Goal: Transaction & Acquisition: Purchase product/service

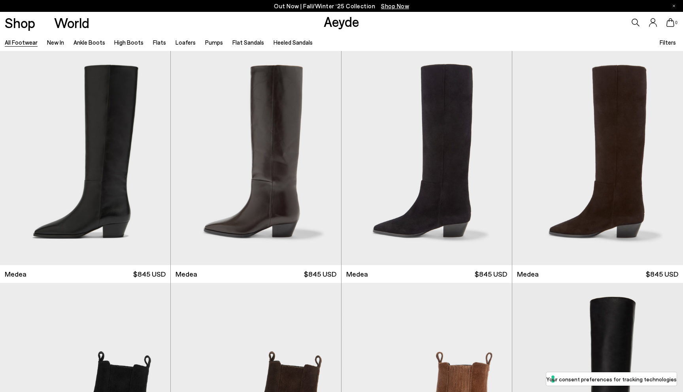
click at [634, 21] on icon at bounding box center [636, 23] width 8 height 8
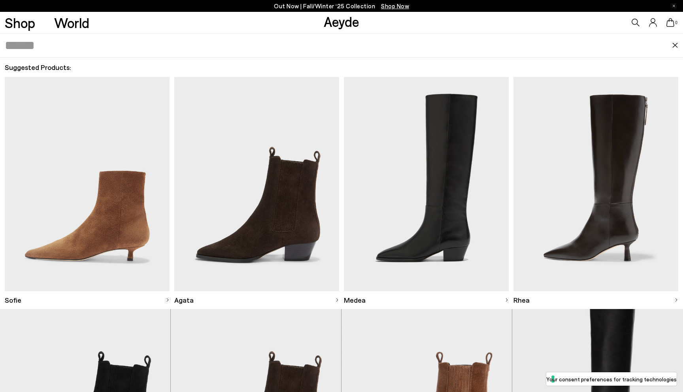
click at [84, 40] on input "text" at bounding box center [338, 46] width 667 height 24
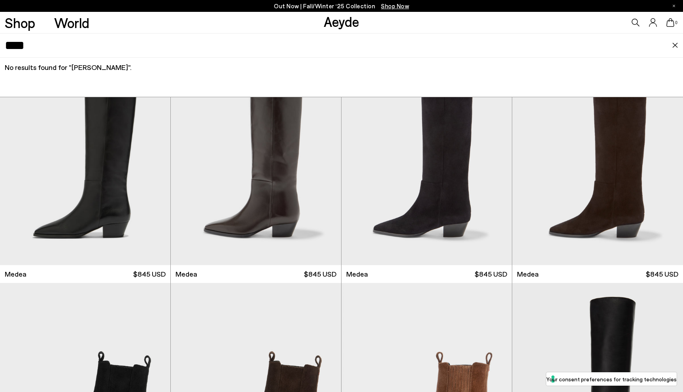
type input "****"
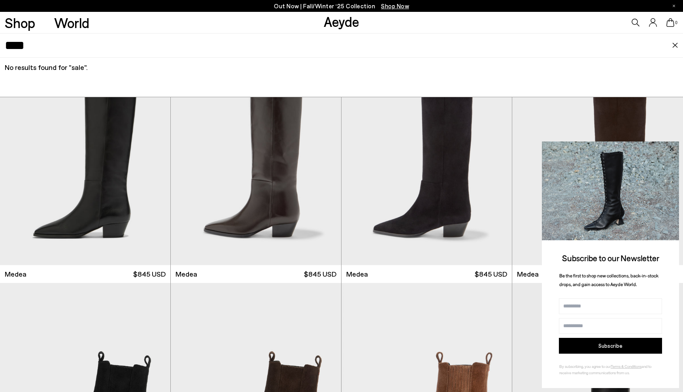
click at [673, 147] on icon at bounding box center [671, 149] width 4 height 4
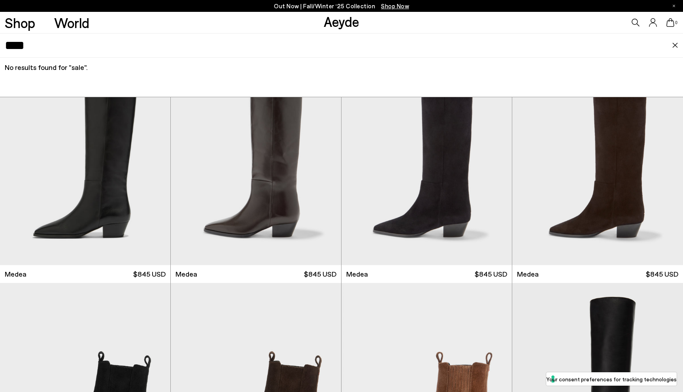
click at [46, 43] on input "****" at bounding box center [338, 46] width 667 height 24
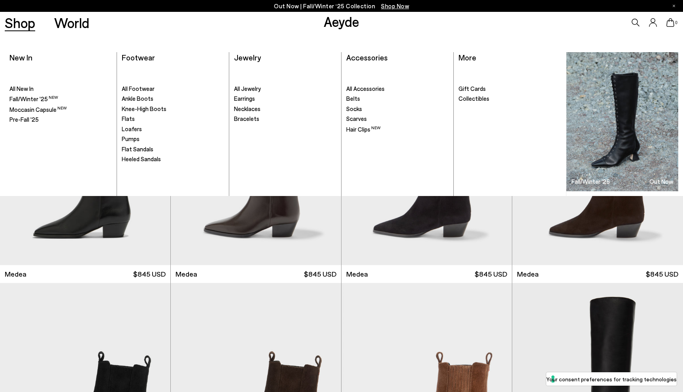
click at [25, 25] on link "Shop" at bounding box center [20, 23] width 30 height 14
click at [134, 160] on span "Heeled Sandals" at bounding box center [141, 158] width 39 height 7
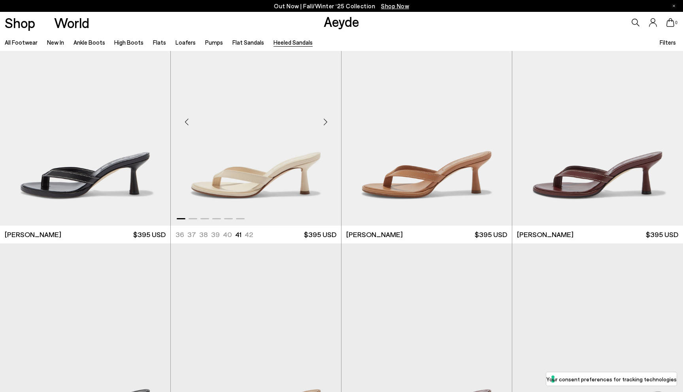
scroll to position [43, 0]
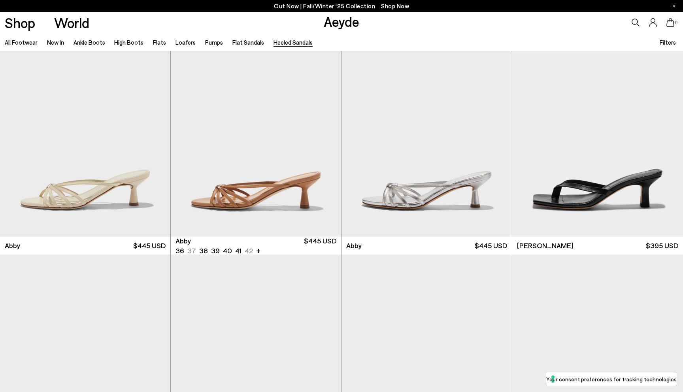
scroll to position [562, 0]
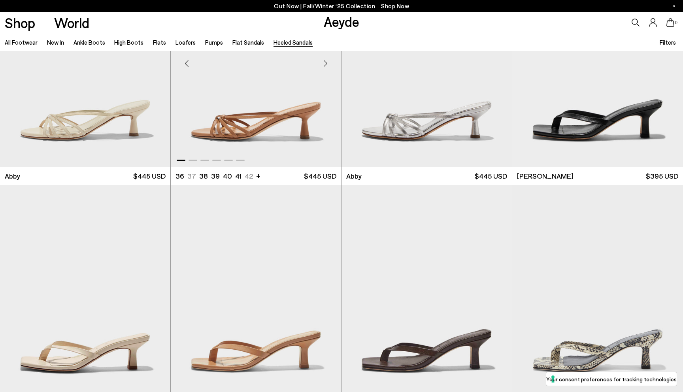
click at [257, 130] on img "1 / 6" at bounding box center [256, 60] width 170 height 214
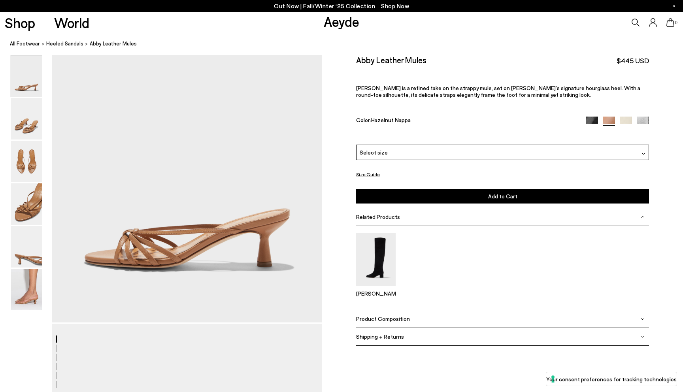
scroll to position [99, 0]
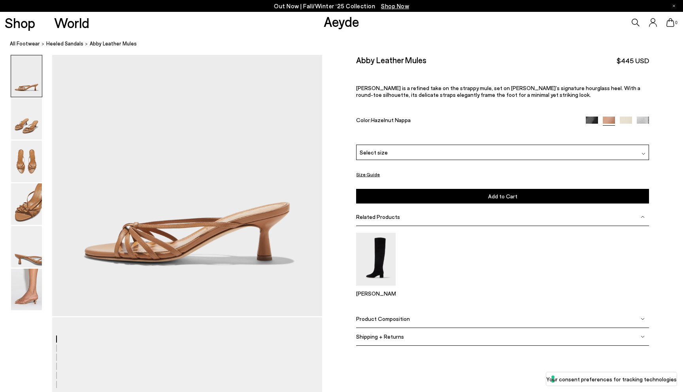
click at [419, 316] on div "Product Composition" at bounding box center [502, 319] width 292 height 18
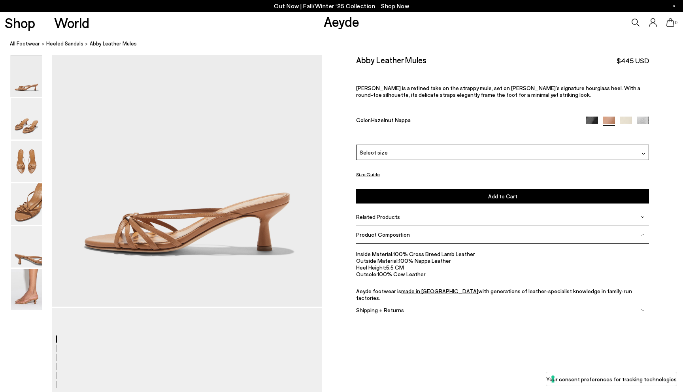
scroll to position [104, 0]
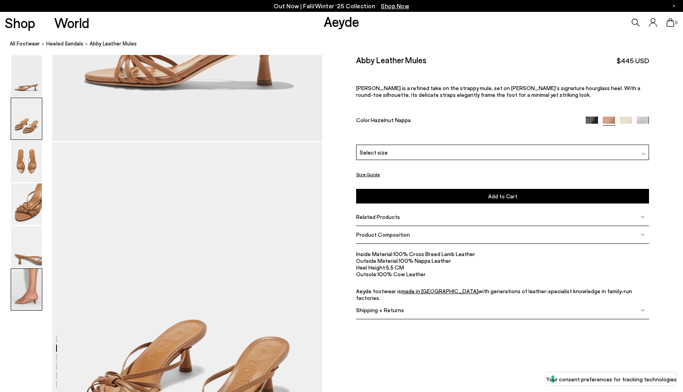
click at [25, 296] on img at bounding box center [26, 289] width 31 height 41
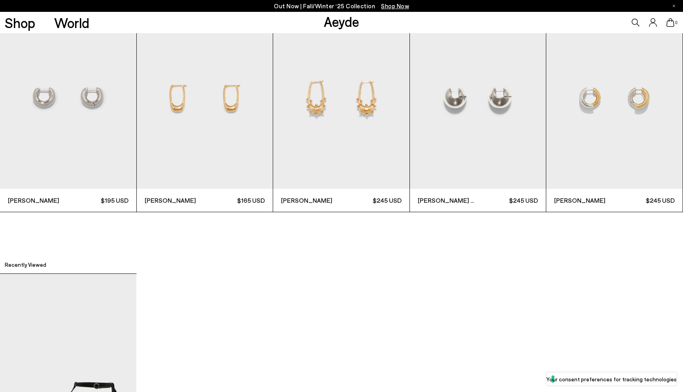
scroll to position [2542, 0]
